Goal: Understand process/instructions

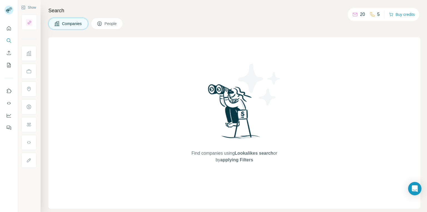
click at [99, 24] on icon at bounding box center [100, 24] width 6 height 6
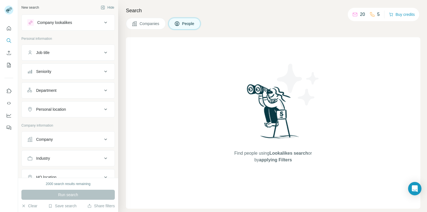
click at [189, 20] on button "People" at bounding box center [185, 24] width 32 height 12
